Goal: Transaction & Acquisition: Obtain resource

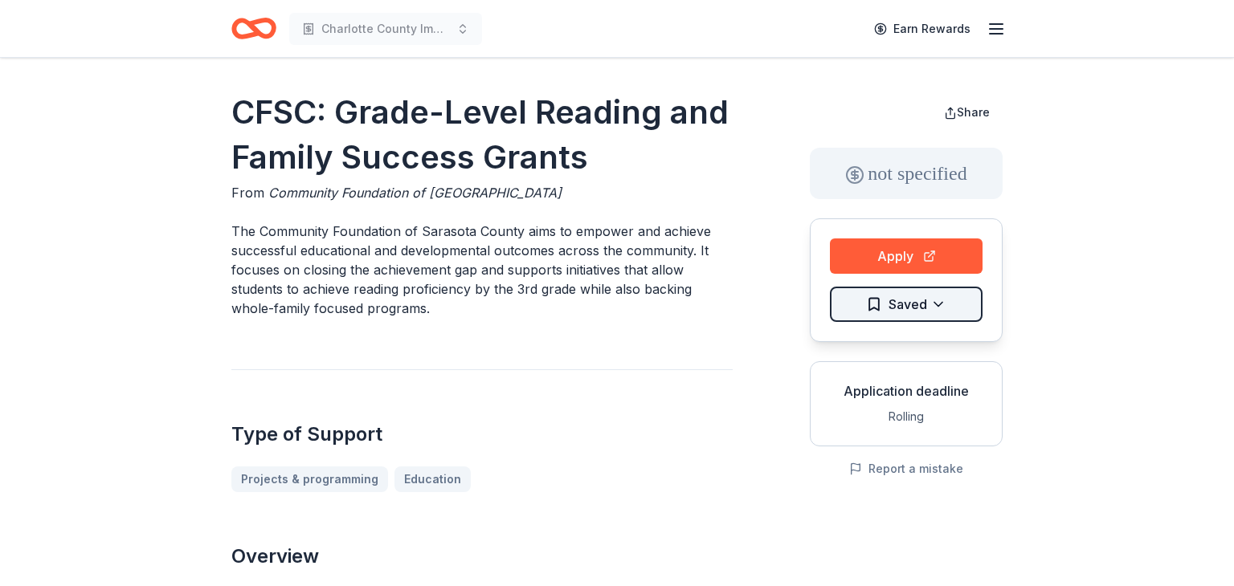
click at [926, 304] on html "Charlotte County Imagination Library Program Earn Rewards CFSC: Grade-Level Rea…" at bounding box center [617, 293] width 1234 height 586
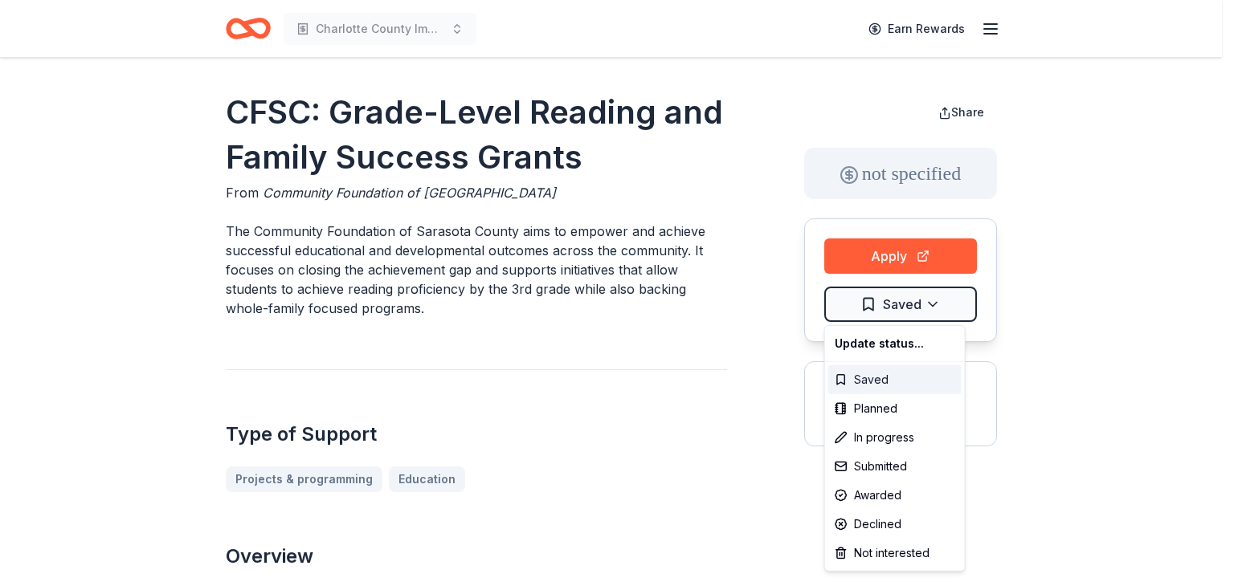
click at [877, 378] on div "Saved" at bounding box center [894, 380] width 133 height 29
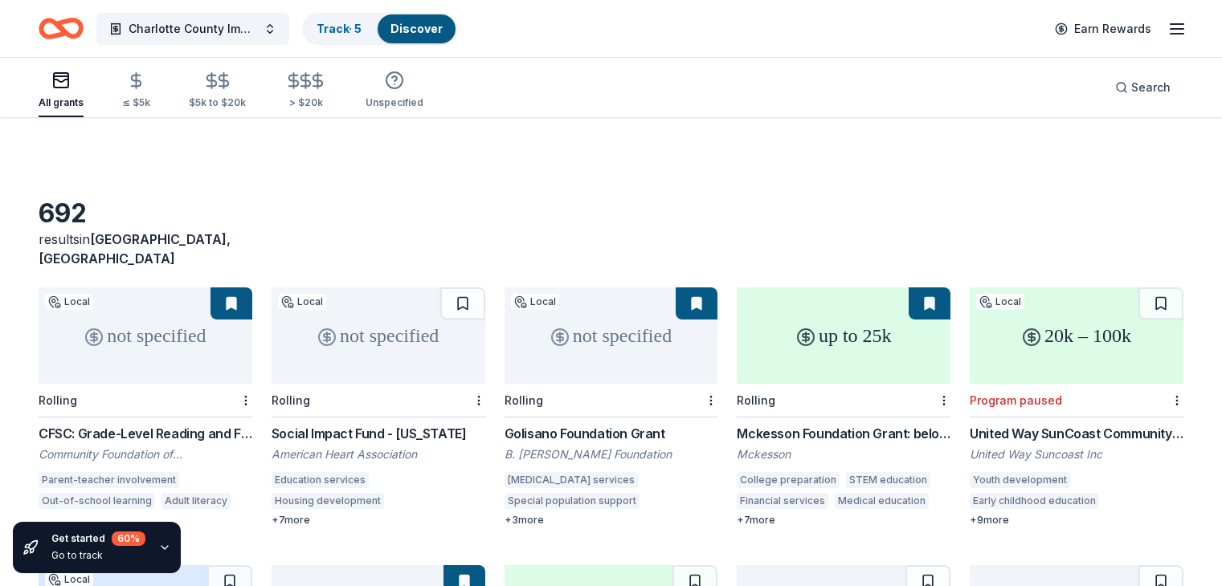
scroll to position [161, 0]
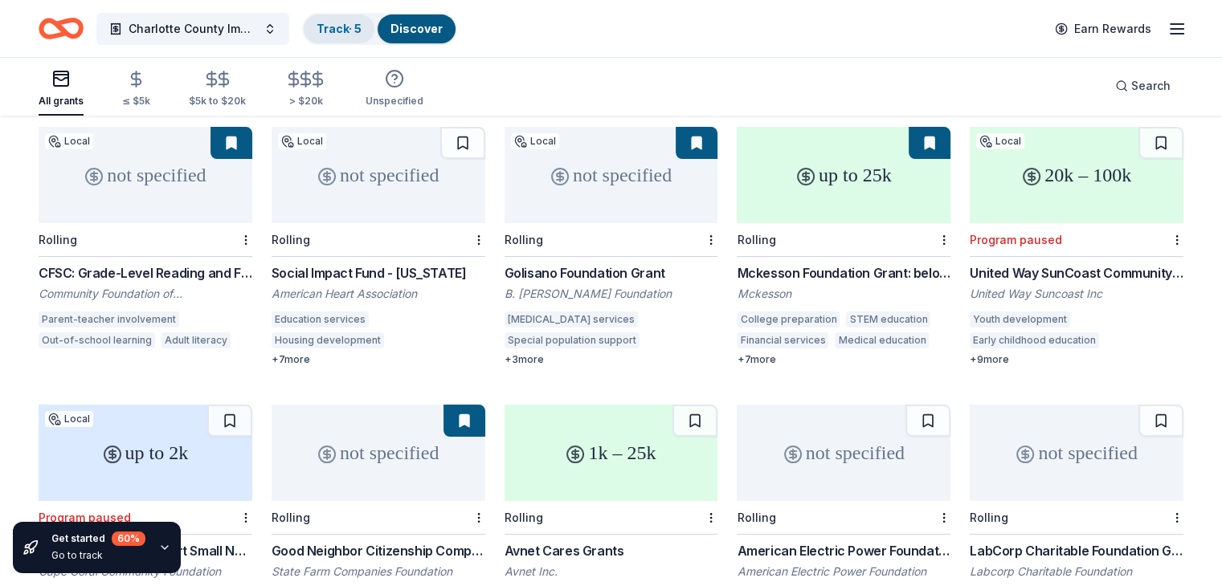
click at [362, 30] on link "Track · 5" at bounding box center [339, 29] width 45 height 14
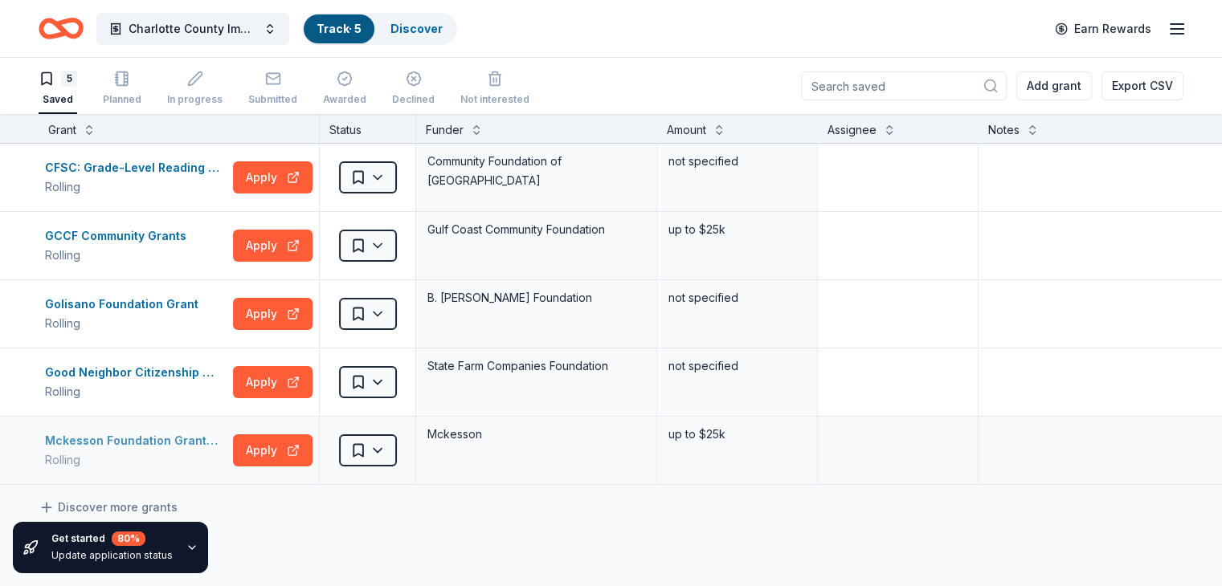
click at [163, 438] on div "Mckesson Foundation Grant: below $25,000" at bounding box center [136, 440] width 182 height 19
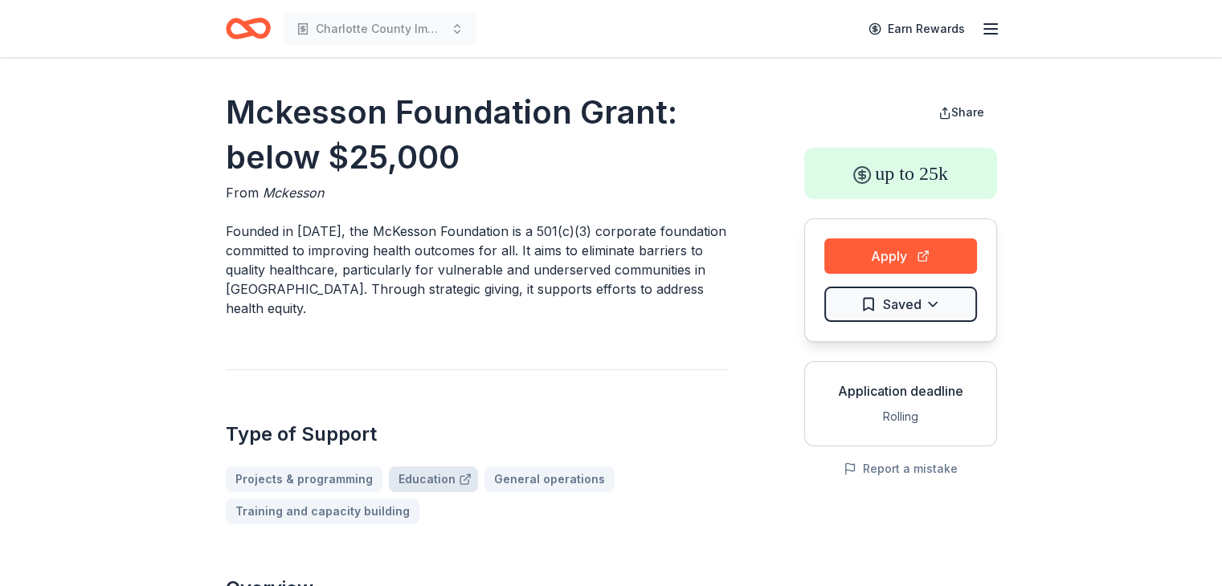
click at [413, 487] on link "Education" at bounding box center [433, 480] width 89 height 26
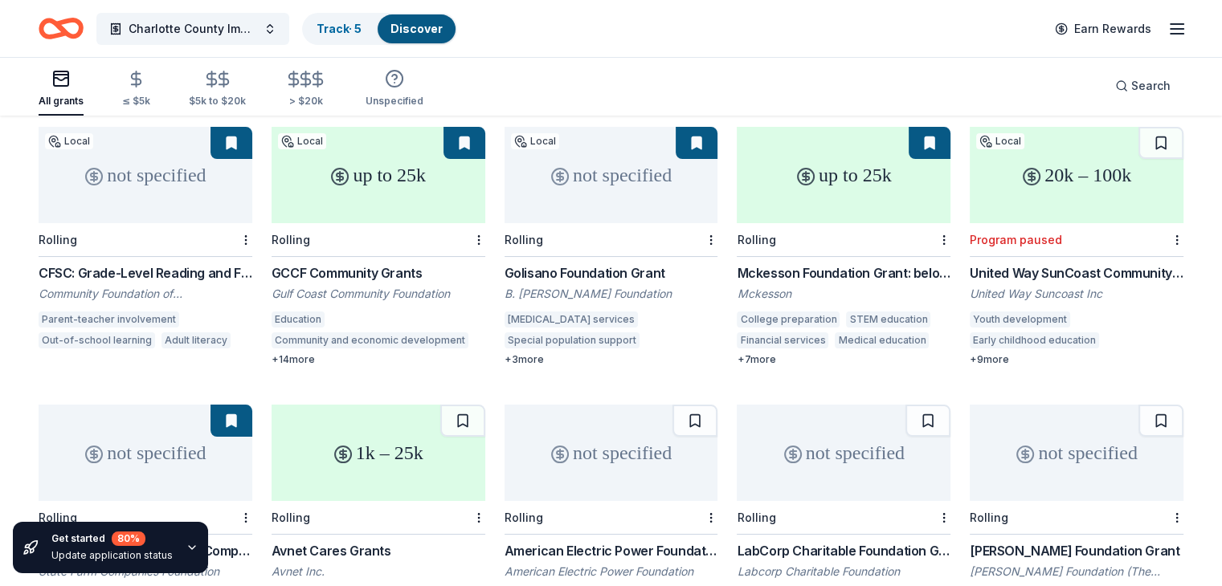
scroll to position [241, 0]
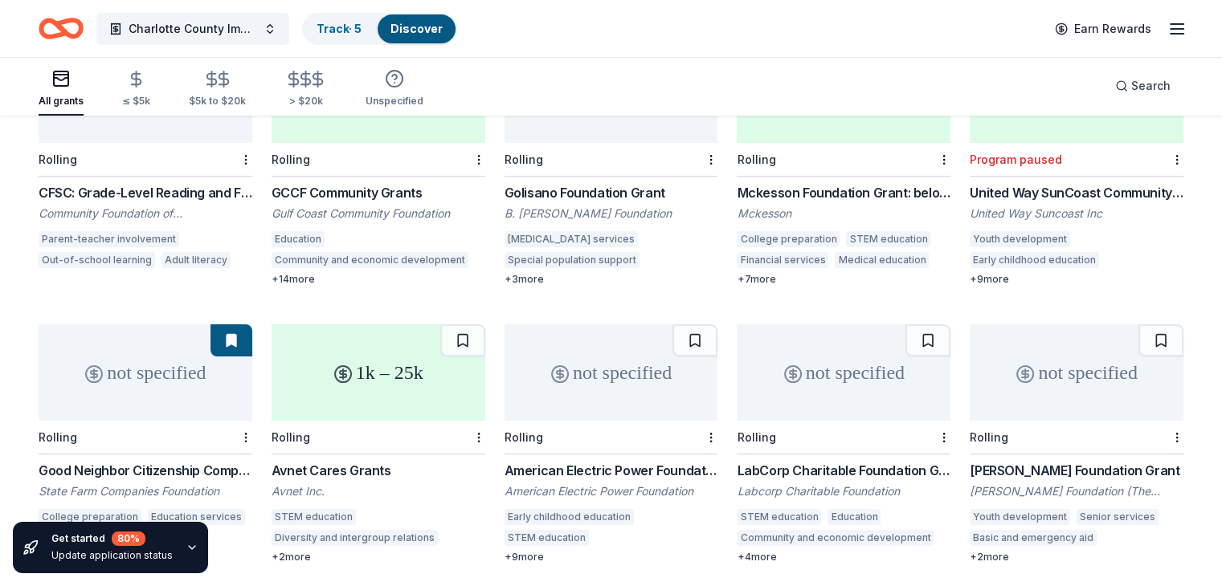
click at [754, 273] on div "+ 7 more" at bounding box center [844, 279] width 214 height 13
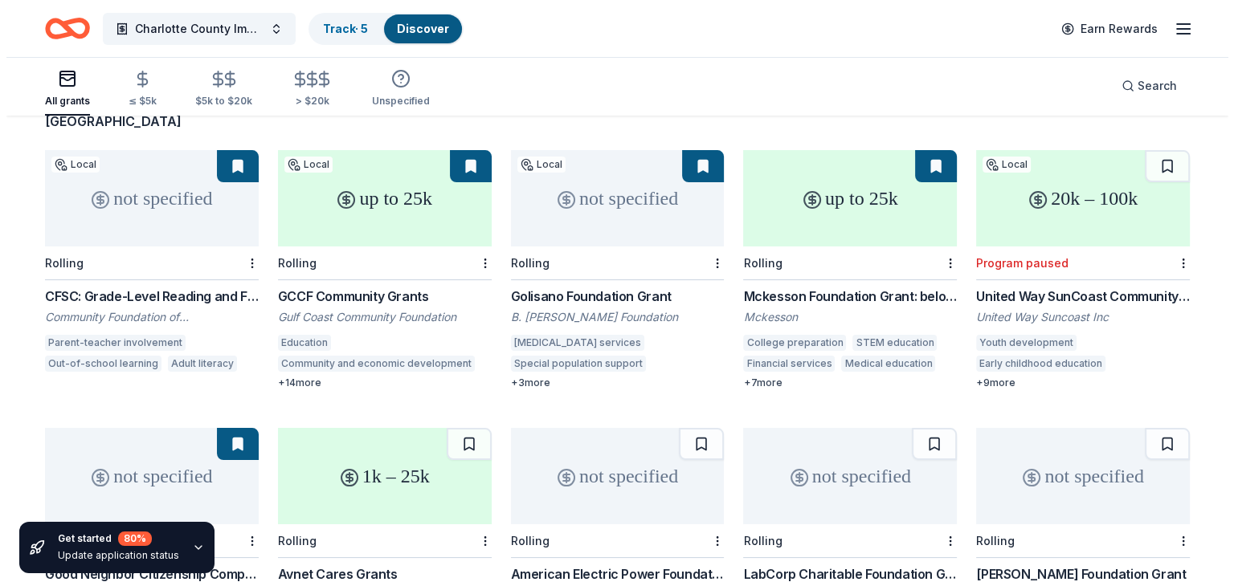
scroll to position [0, 0]
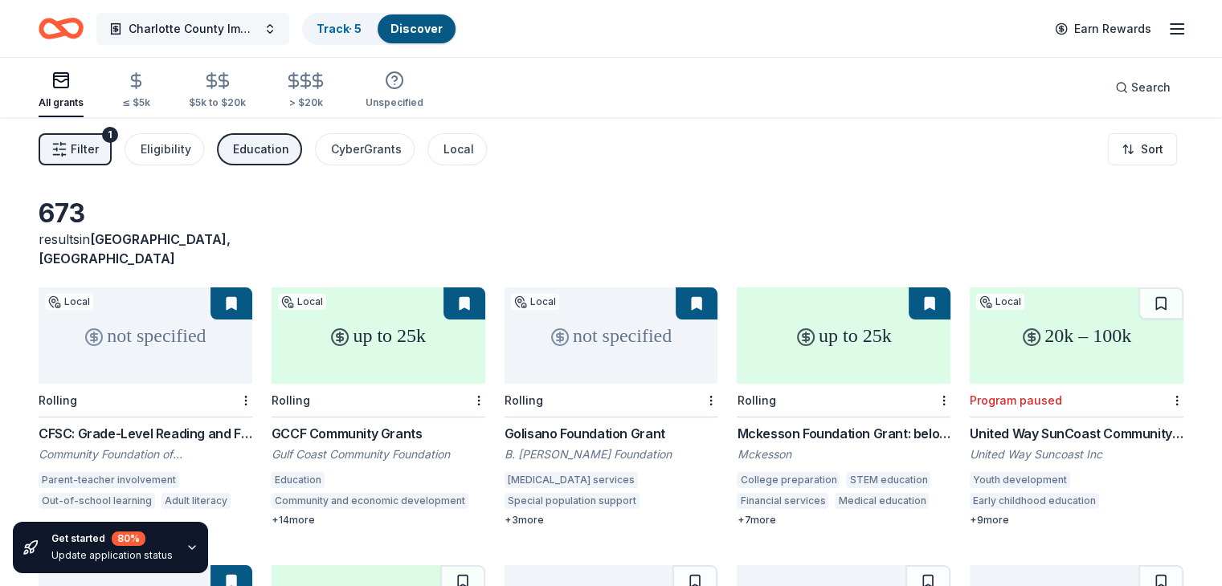
click at [289, 32] on button "Charlotte County Imagination Library Program" at bounding box center [192, 29] width 193 height 32
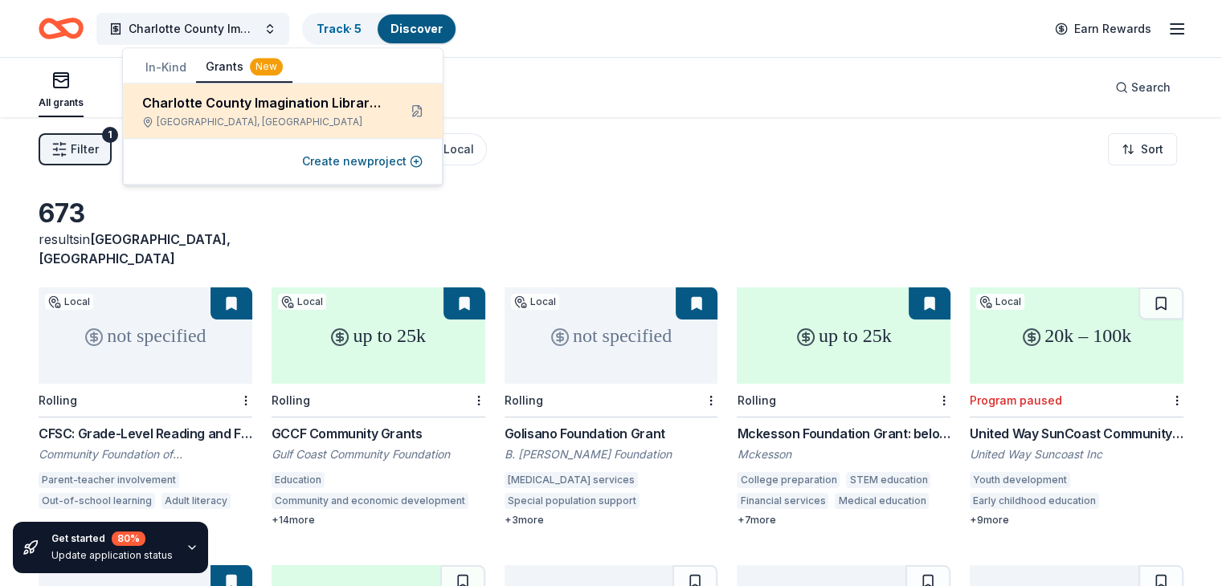
click at [260, 104] on div "Charlotte County Imagination Library Program" at bounding box center [263, 102] width 243 height 19
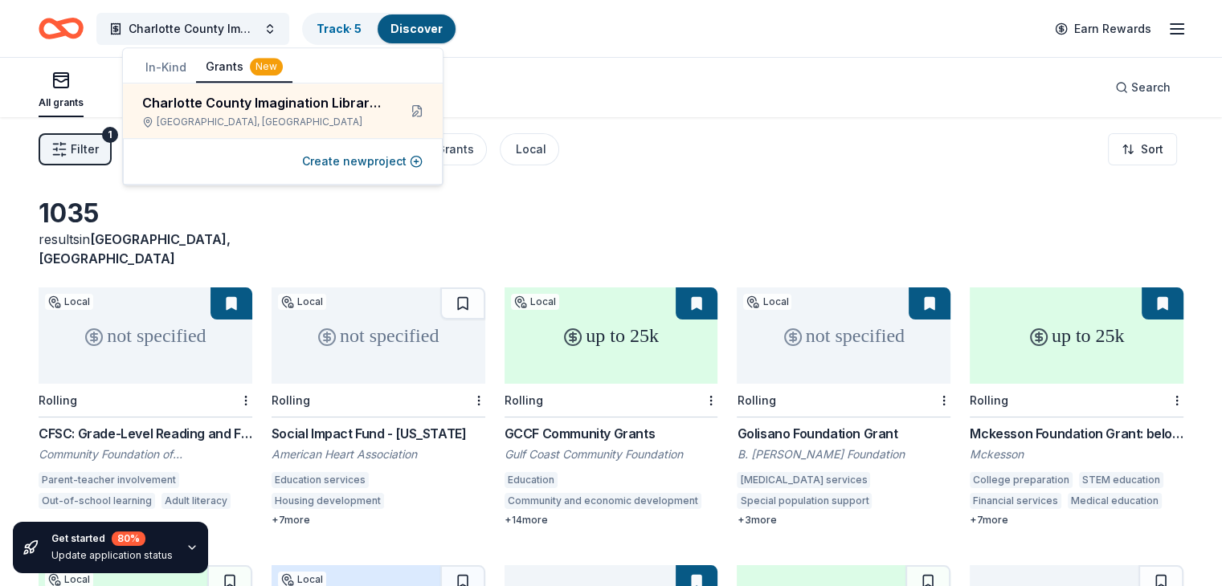
click at [662, 198] on div "1035 results in Lake Suzy, FL" at bounding box center [611, 233] width 1145 height 71
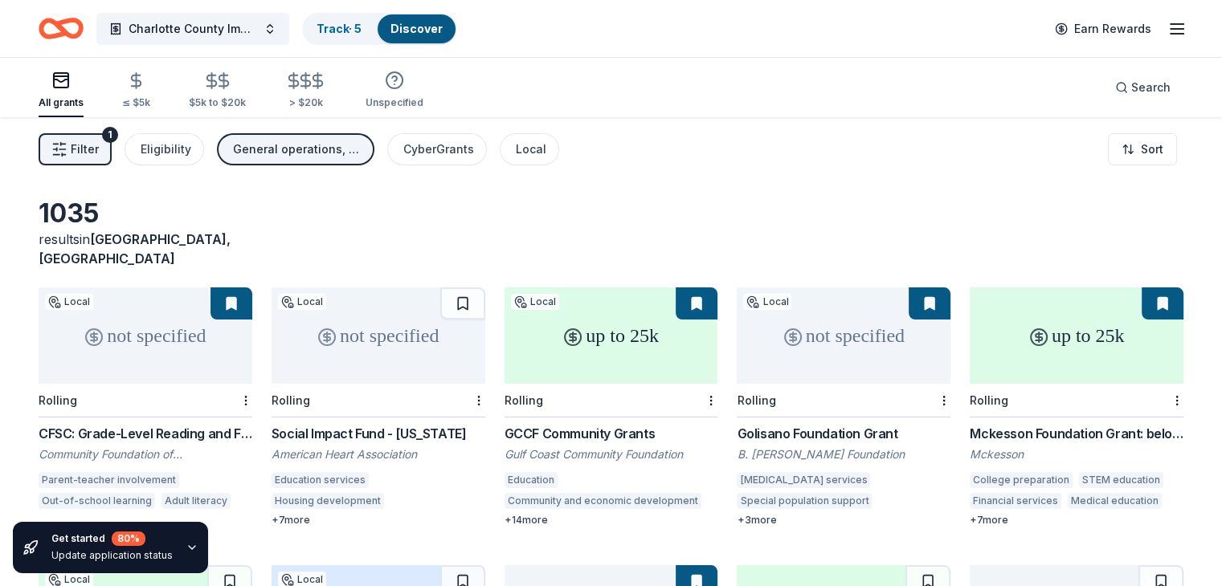
click at [99, 149] on span "Filter" at bounding box center [85, 149] width 28 height 19
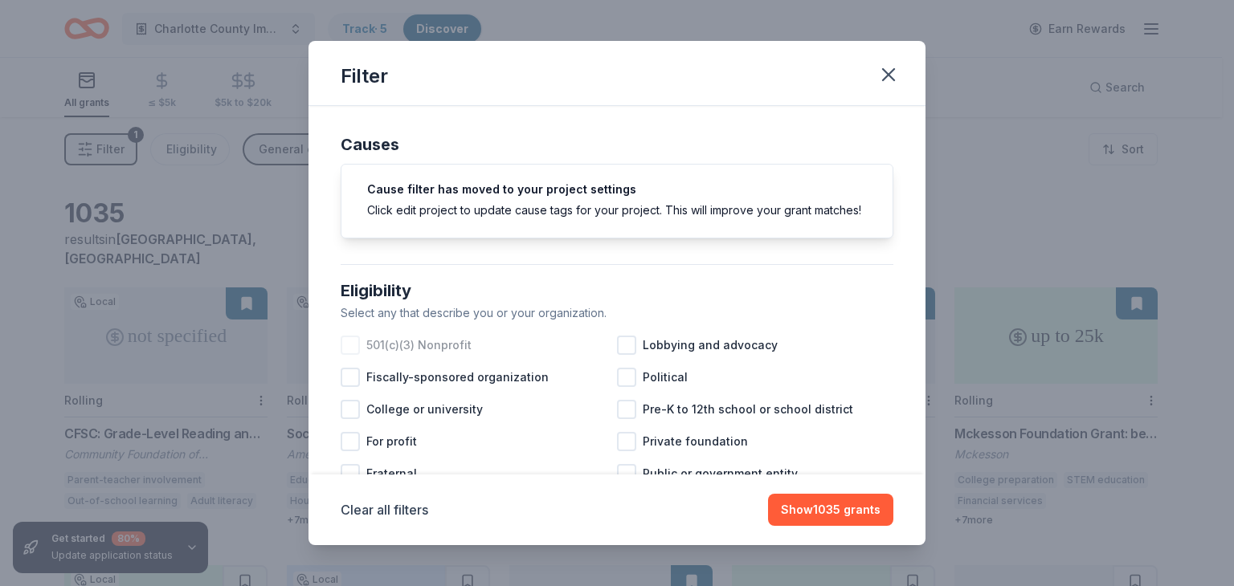
click at [343, 355] on div at bounding box center [350, 345] width 19 height 19
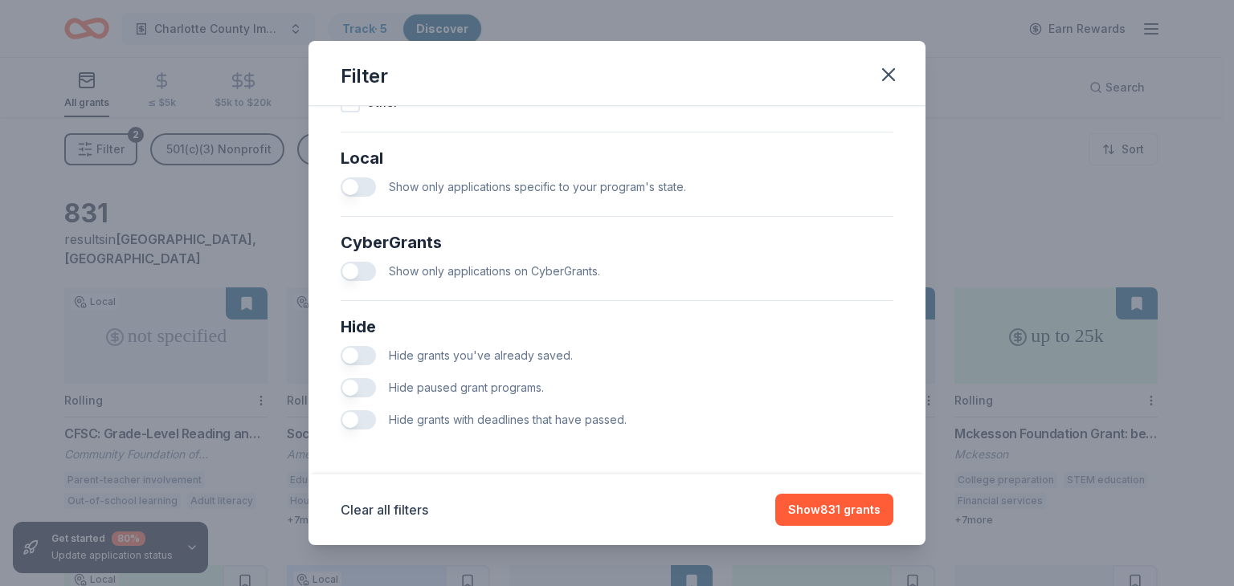
scroll to position [902, 0]
click at [349, 423] on button "button" at bounding box center [358, 420] width 35 height 19
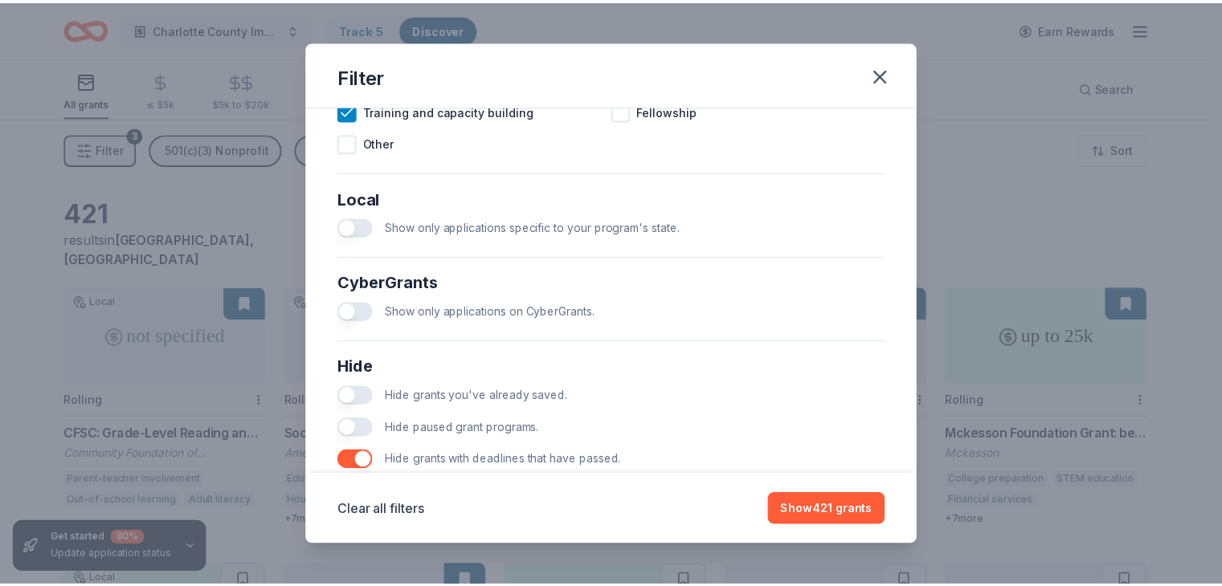
scroll to position [822, 0]
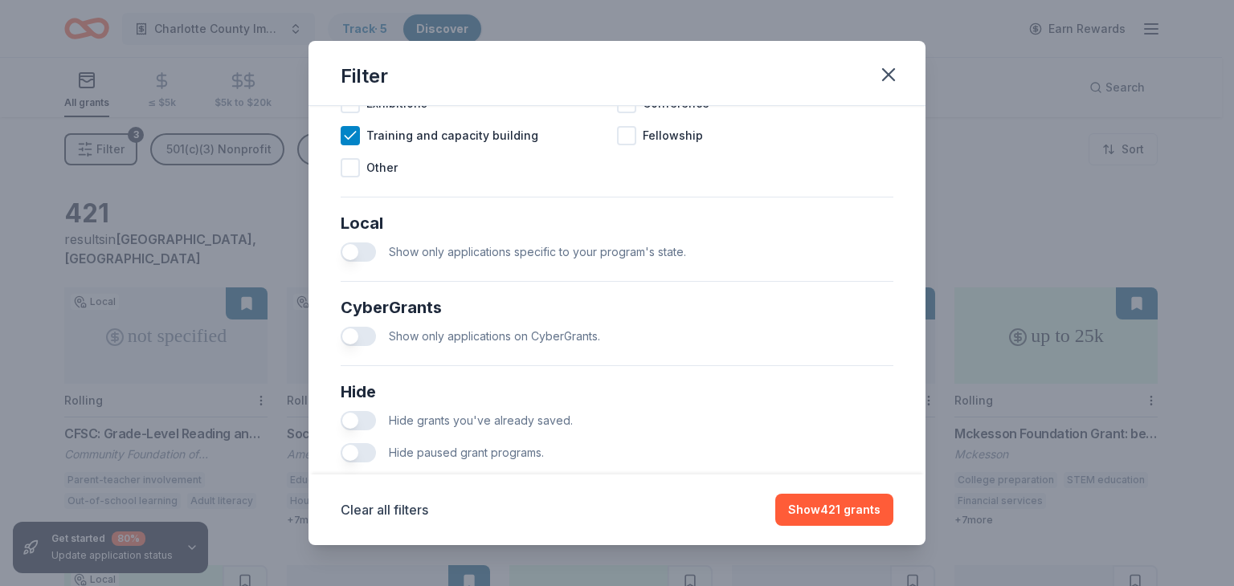
click at [354, 262] on button "button" at bounding box center [358, 252] width 35 height 19
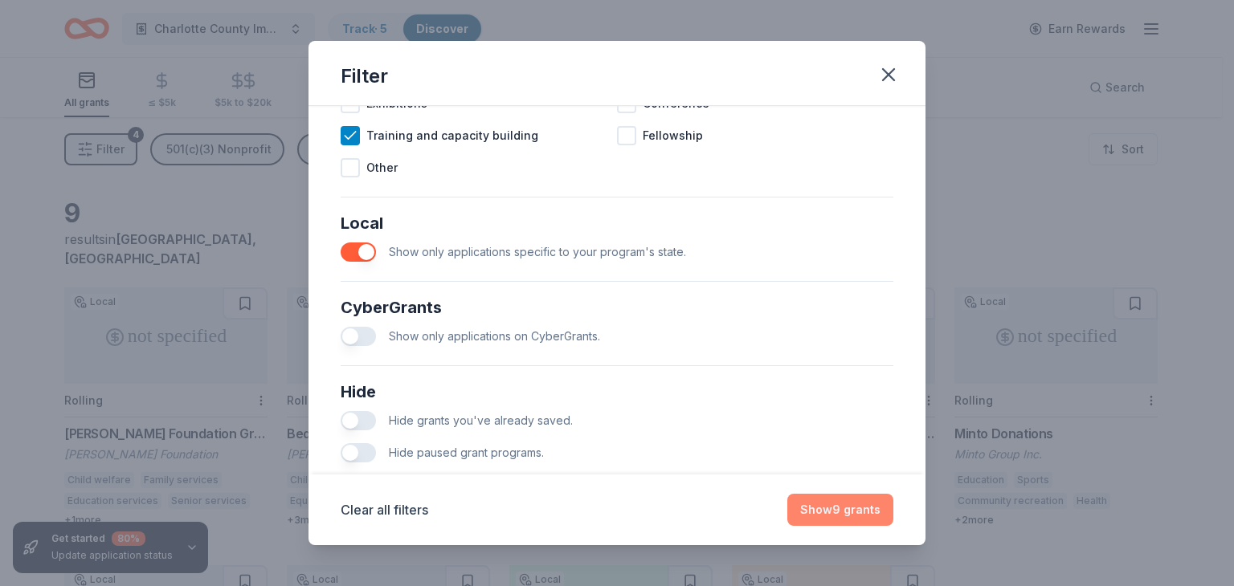
click at [826, 508] on button "Show 9 grants" at bounding box center [840, 510] width 106 height 32
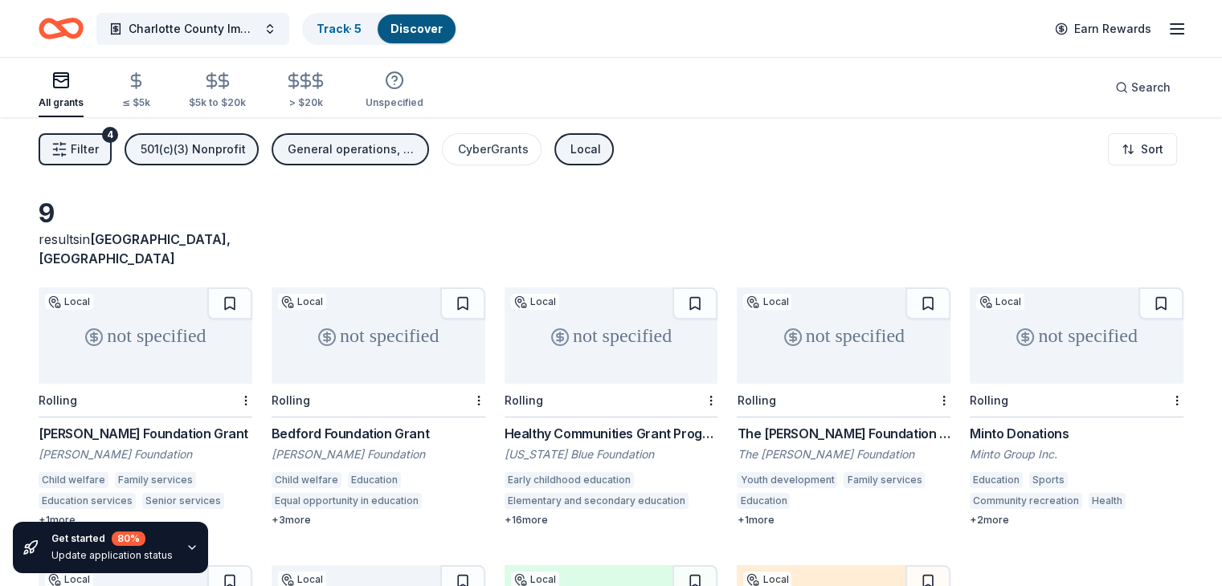
click at [143, 424] on div "[PERSON_NAME] Foundation Grant" at bounding box center [146, 433] width 214 height 19
click at [379, 424] on div "Bedford Foundation Grant" at bounding box center [379, 433] width 214 height 19
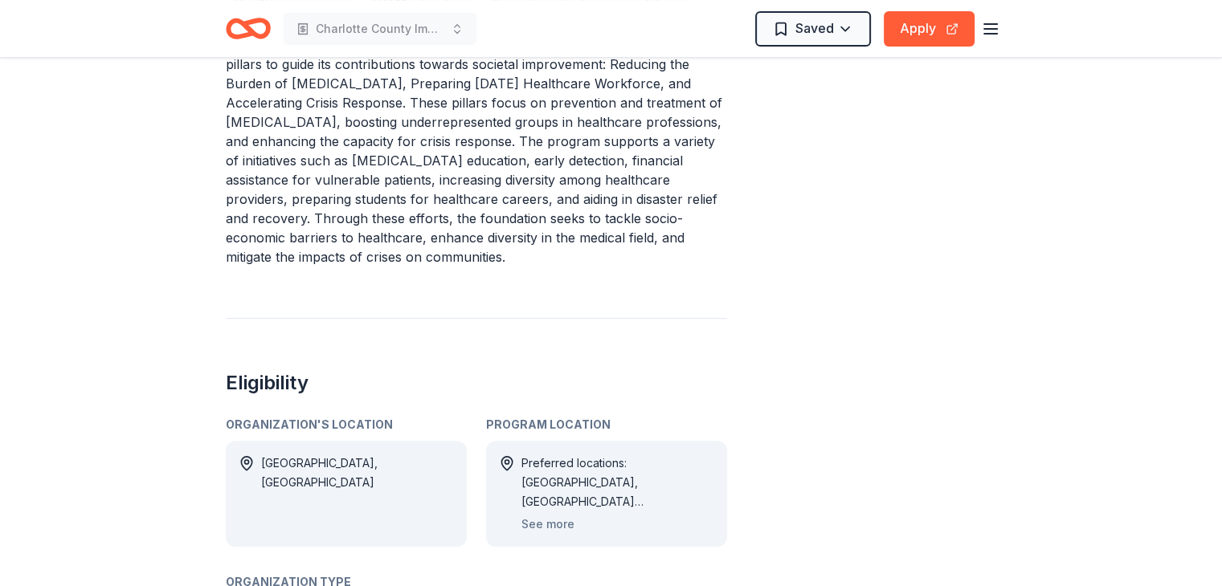
scroll to position [803, 0]
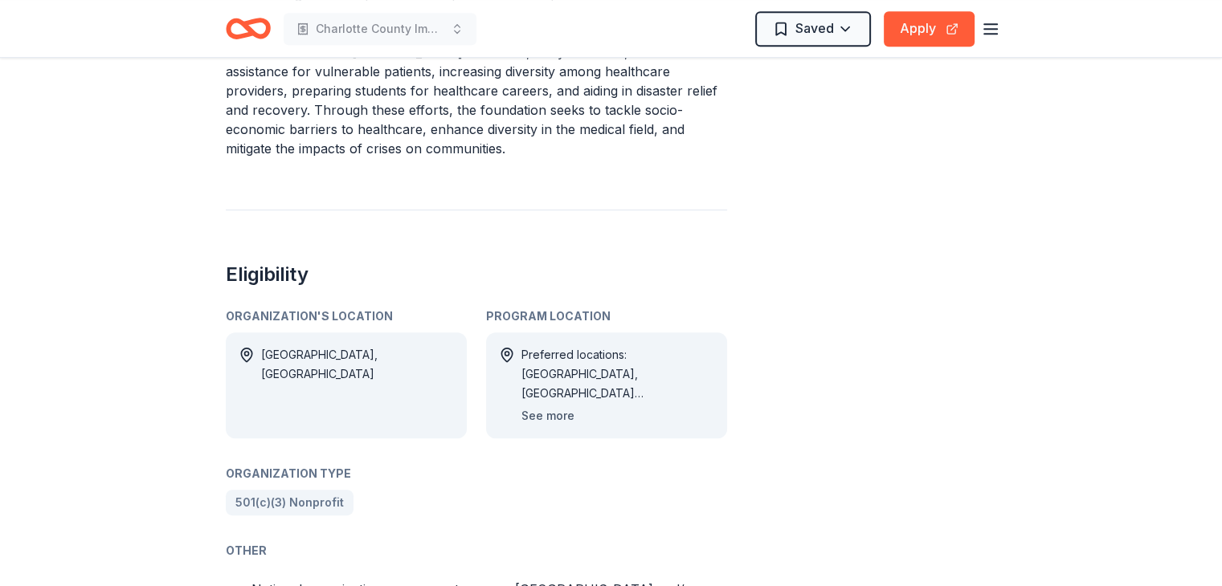
click at [545, 407] on button "See more" at bounding box center [547, 416] width 53 height 19
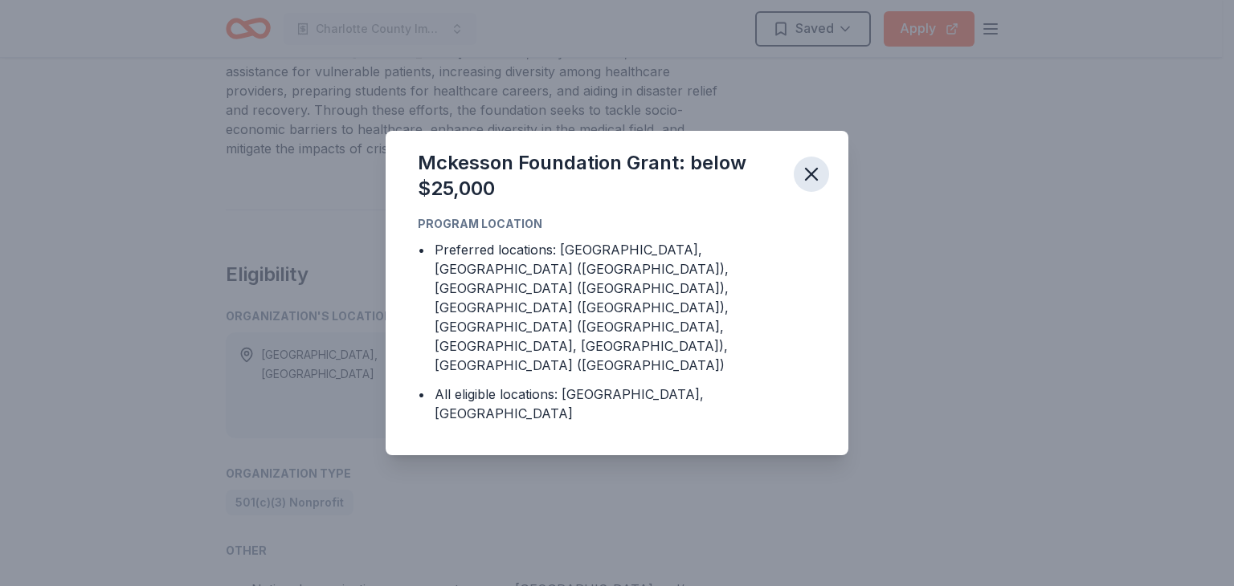
click at [815, 180] on icon "button" at bounding box center [811, 174] width 11 height 11
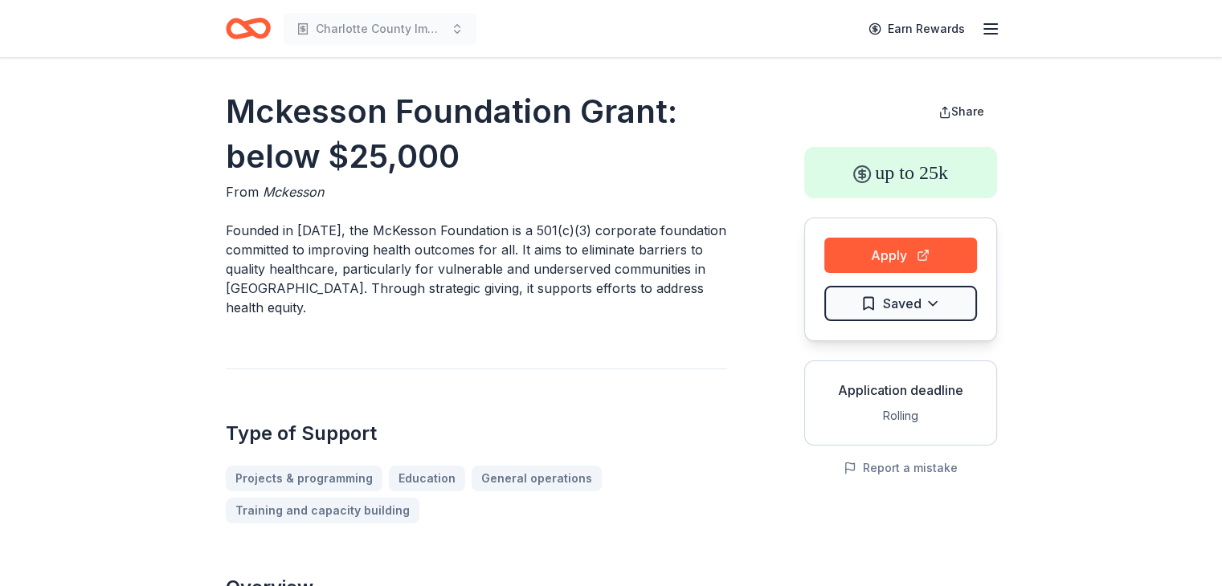
scroll to position [0, 0]
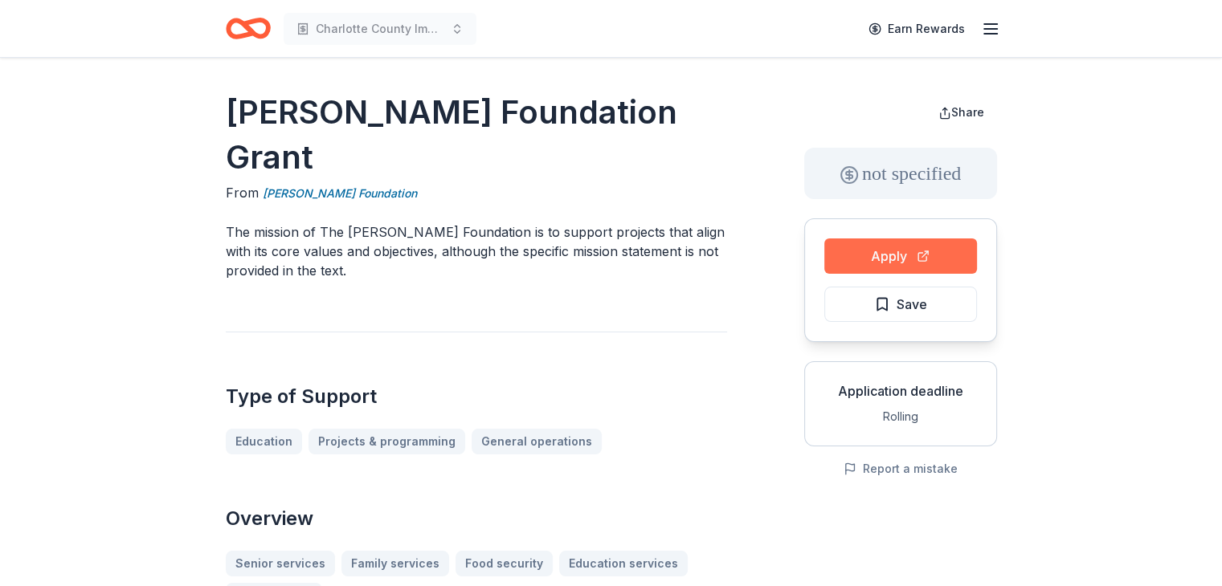
click at [878, 256] on button "Apply" at bounding box center [900, 256] width 153 height 35
click at [990, 27] on icon "button" at bounding box center [990, 28] width 19 height 19
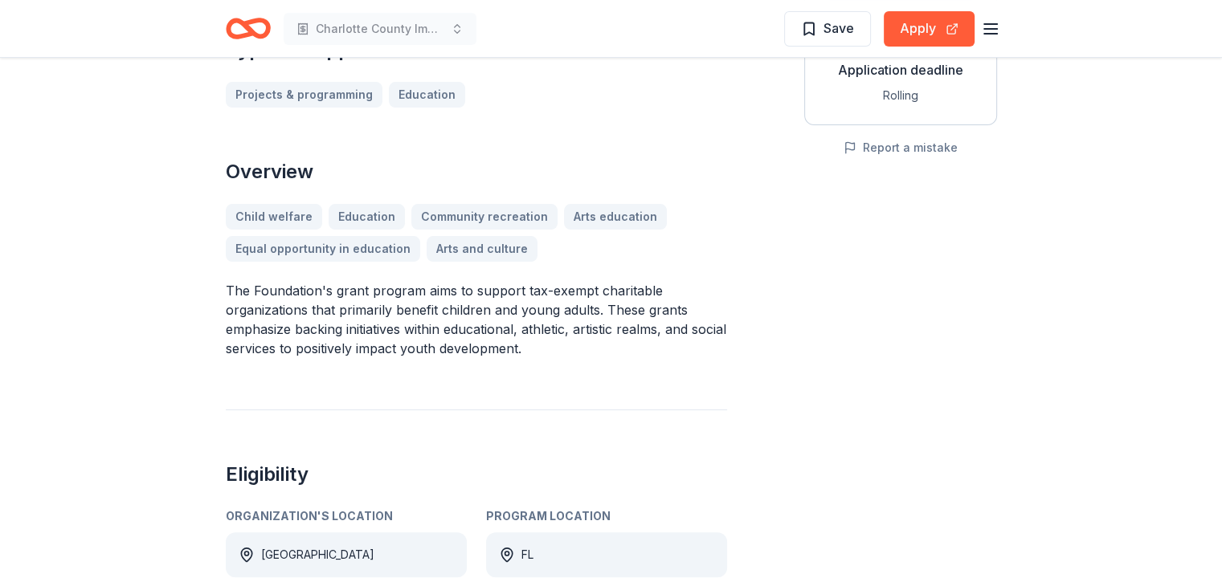
scroll to position [80, 0]
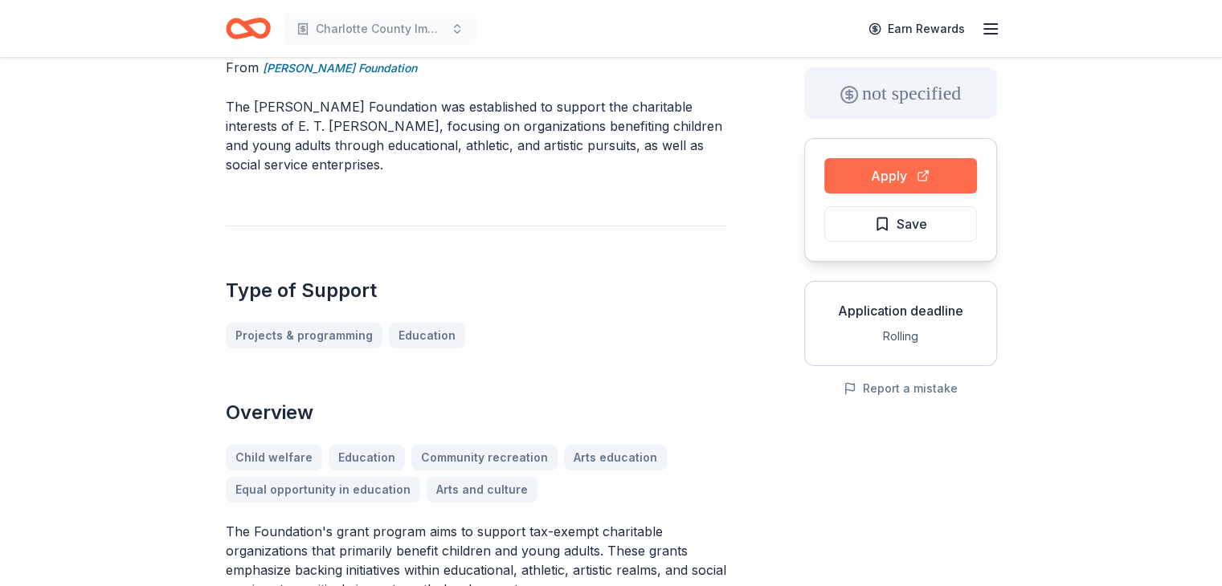
click at [887, 179] on button "Apply" at bounding box center [900, 175] width 153 height 35
